Goal: Task Accomplishment & Management: Complete application form

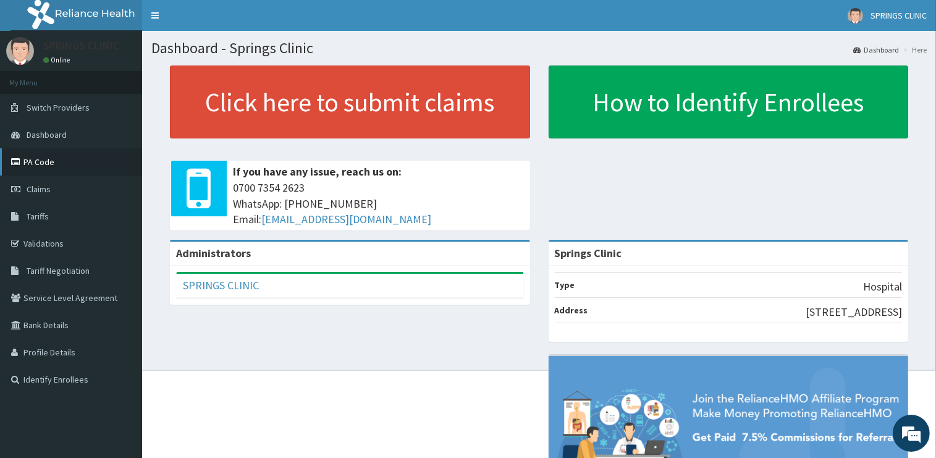
click at [65, 164] on link "PA Code" at bounding box center [71, 161] width 142 height 27
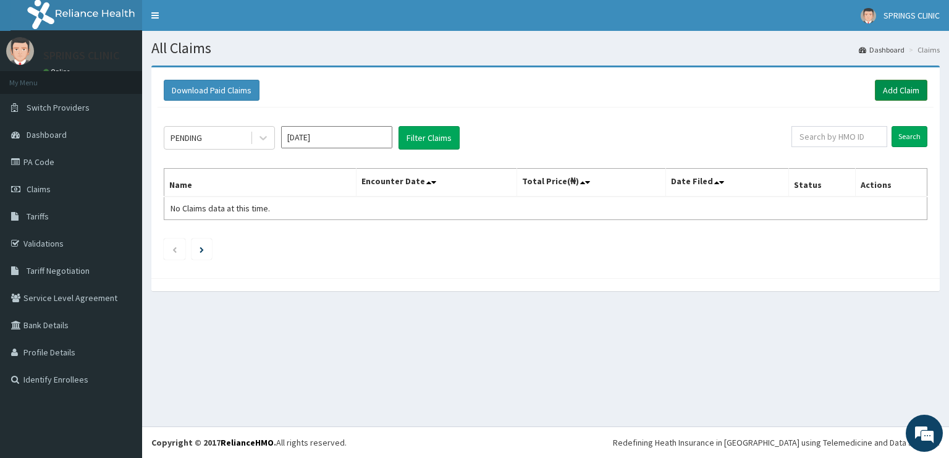
click at [900, 88] on link "Add Claim" at bounding box center [900, 90] width 52 height 21
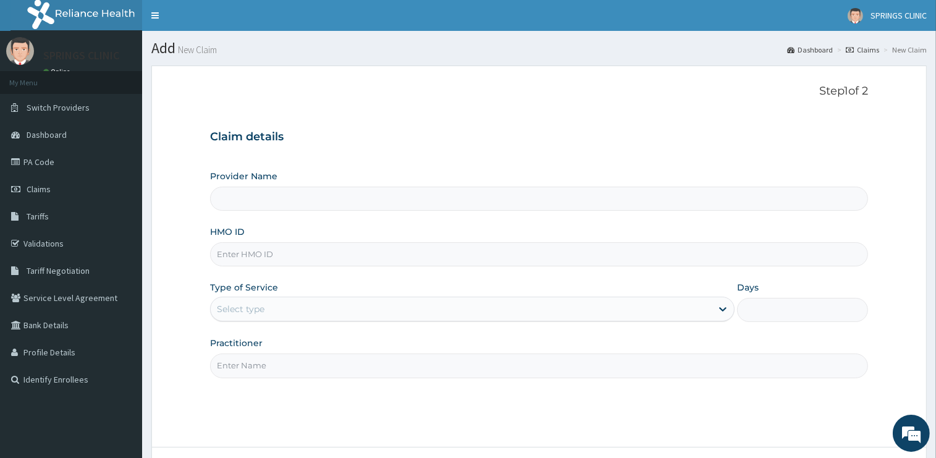
type input "Springs Clinic"
